Goal: Information Seeking & Learning: Learn about a topic

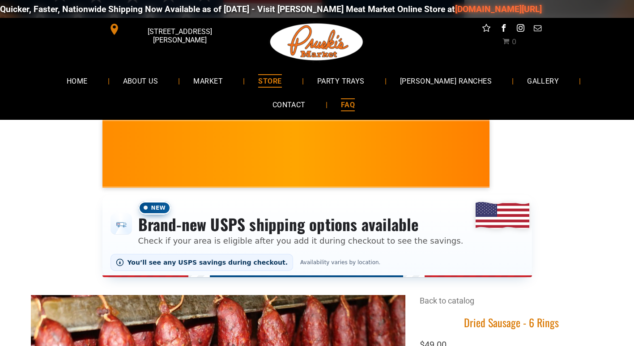
click at [341, 106] on span "FAQ" at bounding box center [348, 104] width 14 height 13
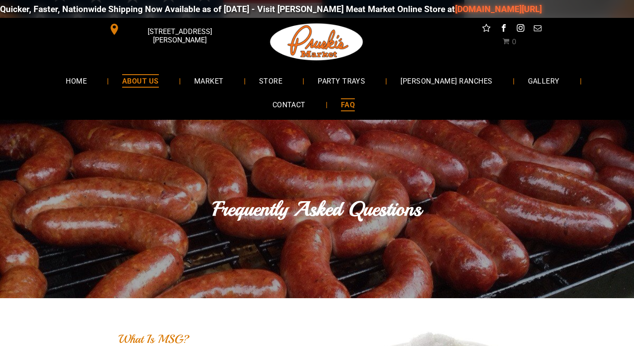
click at [122, 79] on span "ABOUT US" at bounding box center [140, 80] width 37 height 13
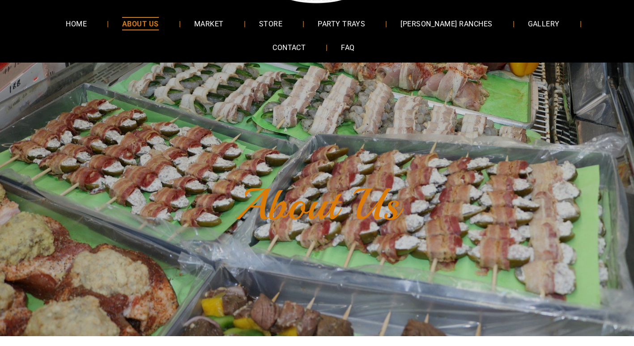
scroll to position [134, 0]
